Goal: Find specific page/section: Find specific page/section

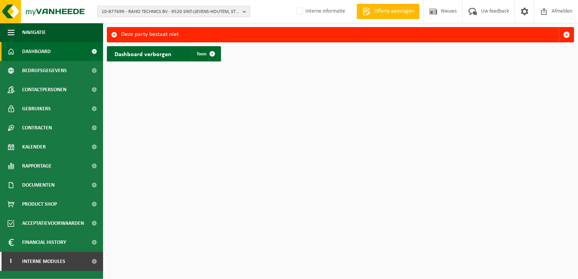
click at [129, 15] on span "10-877699 - RAHO TECHNICS BV - 9520 SINT-LIEVENS-HOUTEM, STRIJMEERS 117 A 007" at bounding box center [171, 11] width 138 height 11
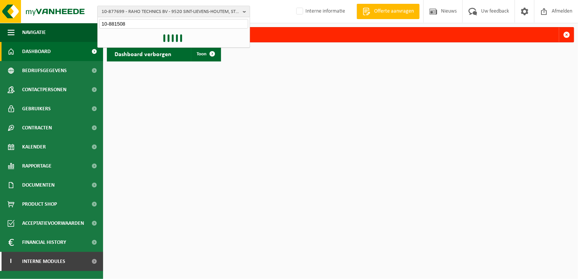
type input "10-881508"
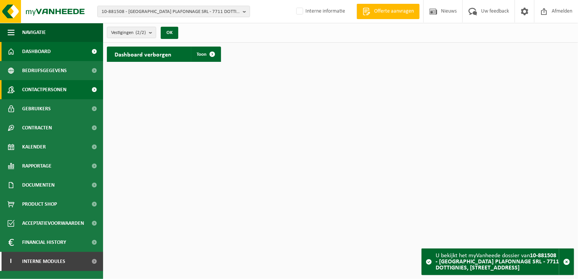
click at [55, 88] on span "Contactpersonen" at bounding box center [44, 89] width 44 height 19
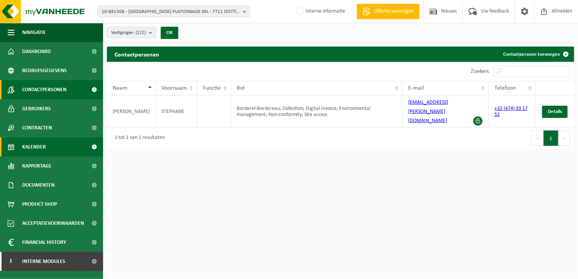
click at [52, 149] on link "Kalender" at bounding box center [51, 146] width 103 height 19
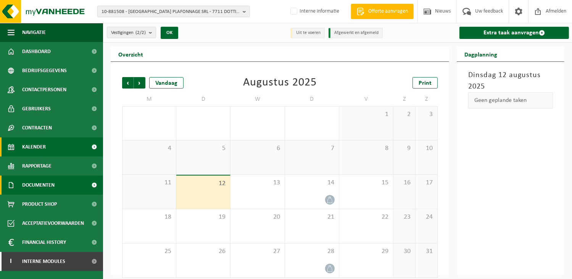
click at [53, 181] on span "Documenten" at bounding box center [38, 185] width 32 height 19
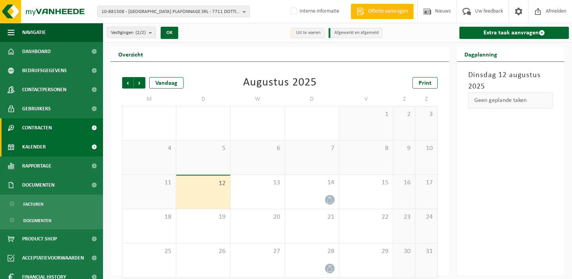
click at [52, 128] on span "Contracten" at bounding box center [37, 127] width 30 height 19
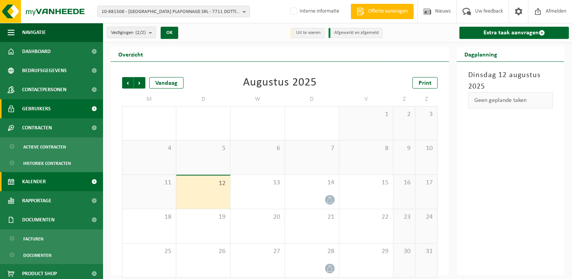
click at [53, 114] on link "Gebruikers" at bounding box center [51, 108] width 103 height 19
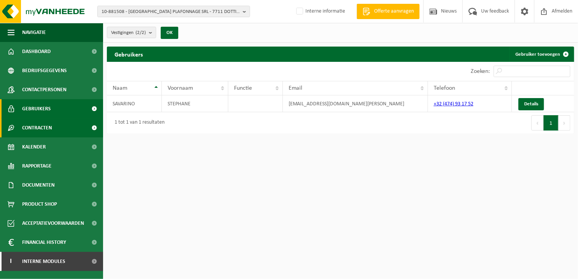
click at [70, 131] on link "Contracten" at bounding box center [51, 127] width 103 height 19
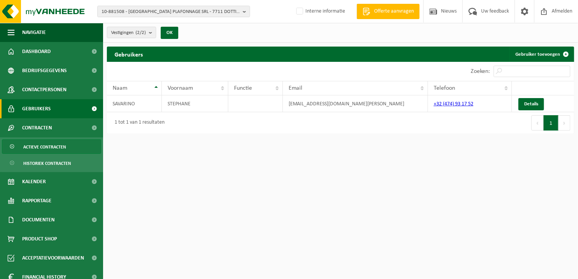
click at [68, 148] on link "Actieve contracten" at bounding box center [51, 146] width 99 height 15
